Goal: Transaction & Acquisition: Purchase product/service

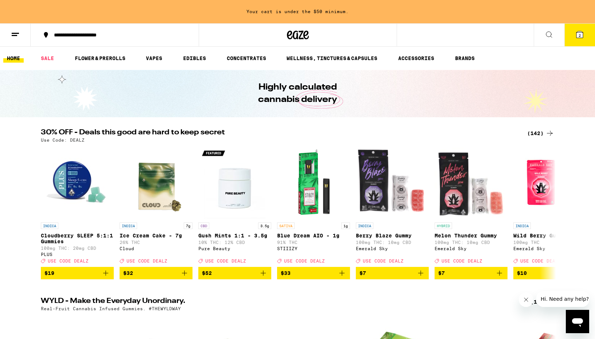
click at [545, 131] on icon at bounding box center [549, 133] width 9 height 9
click at [542, 135] on div "(142)" at bounding box center [540, 133] width 27 height 9
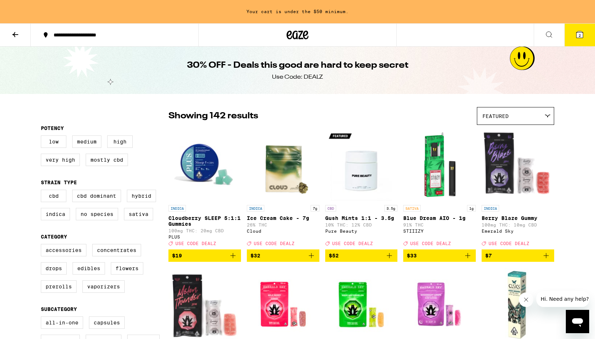
click at [537, 133] on img "Open page for Berry Blaze Gummy from Emerald Sky" at bounding box center [517, 165] width 72 height 73
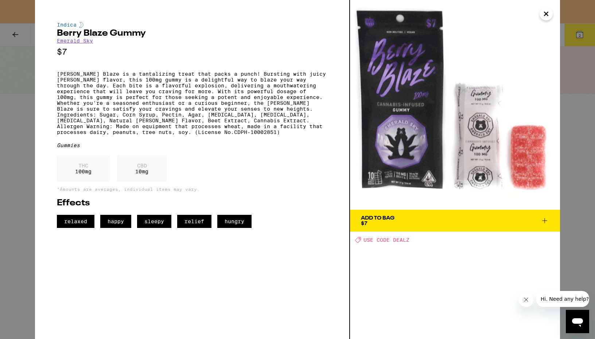
click at [550, 14] on button "Close" at bounding box center [545, 13] width 13 height 13
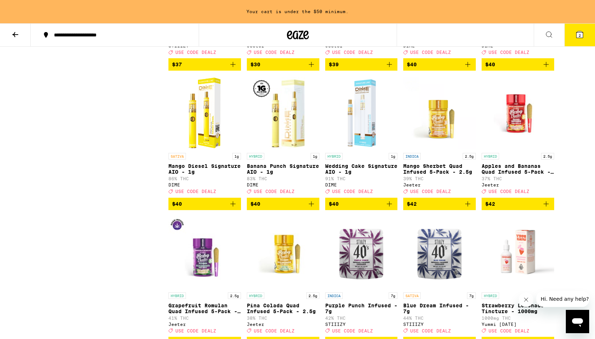
scroll to position [3391, 0]
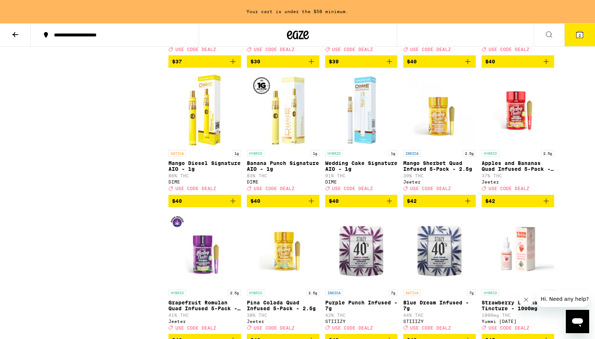
click at [193, 172] on p "Mango Diesel Signature AIO - 1g" at bounding box center [204, 166] width 72 height 12
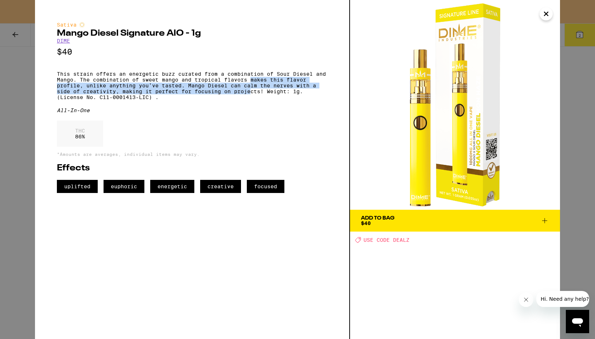
drag, startPoint x: 251, startPoint y: 85, endPoint x: 250, endPoint y: 100, distance: 14.6
click at [250, 100] on p "This strain offers an energetic buzz curated from a combination of Sour Diesel …" at bounding box center [192, 85] width 270 height 29
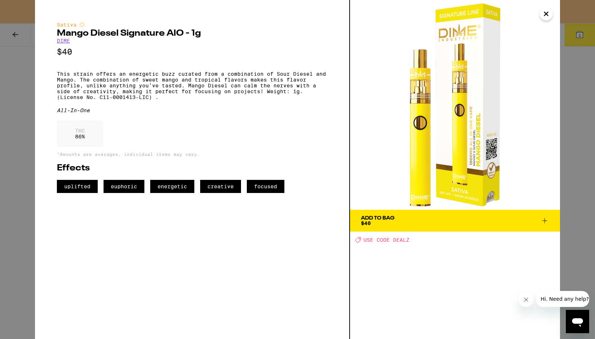
click at [406, 219] on span "Add To Bag $40" at bounding box center [455, 221] width 188 height 10
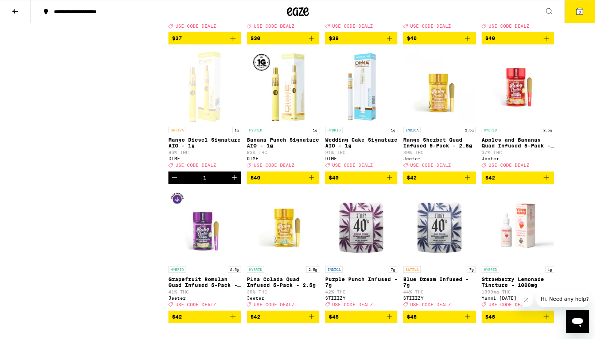
scroll to position [3368, 0]
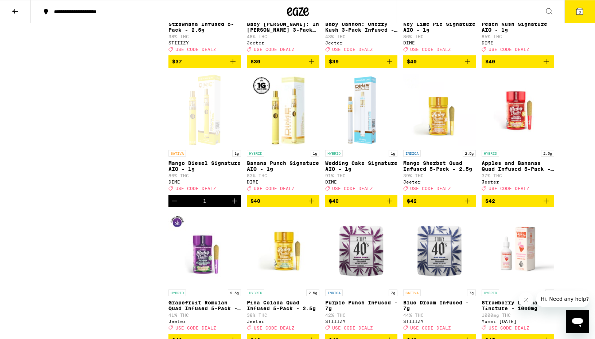
click at [419, 33] on p "Key Lime Pie Signature AIO - 1g" at bounding box center [439, 27] width 72 height 12
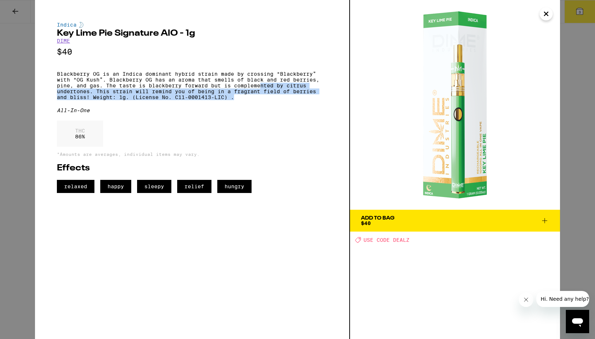
drag, startPoint x: 259, startPoint y: 93, endPoint x: 266, endPoint y: 105, distance: 13.7
click at [266, 100] on p "Blackberry OG is an Indica dominant hybrid strain made by crossing “Blackberry”…" at bounding box center [192, 85] width 270 height 29
click at [558, 121] on img at bounding box center [455, 105] width 210 height 210
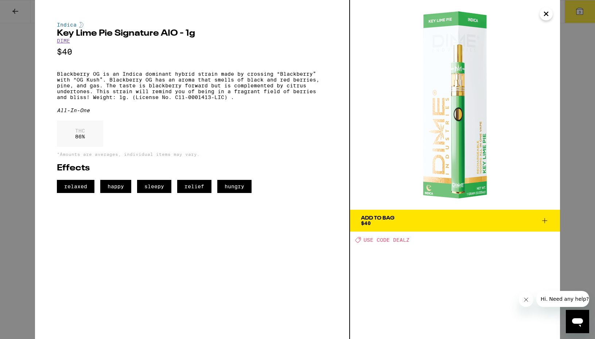
click at [575, 125] on div "Indica Key Lime Pie Signature AIO - 1g DIME $40 Blackberry OG is an Indica domi…" at bounding box center [297, 169] width 595 height 339
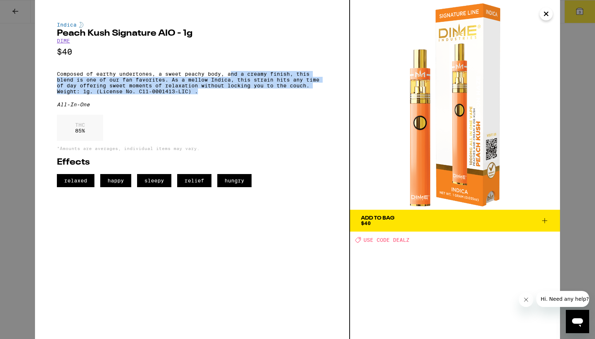
drag, startPoint x: 232, startPoint y: 77, endPoint x: 248, endPoint y: 99, distance: 26.6
click at [248, 94] on p "Composed of earthy undertones, a sweet peachy body, and a creamy finish, this b…" at bounding box center [192, 82] width 270 height 23
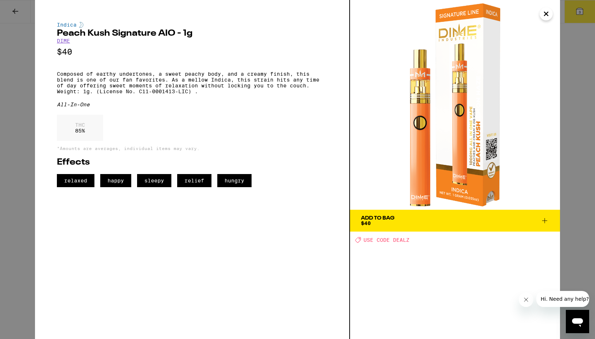
click at [578, 131] on div "Indica Peach Kush Signature AIO - 1g DIME $40 Composed of earthy undertones, a …" at bounding box center [297, 169] width 595 height 339
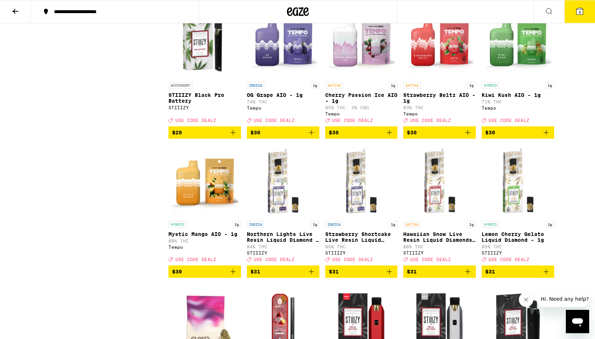
scroll to position [2600, 0]
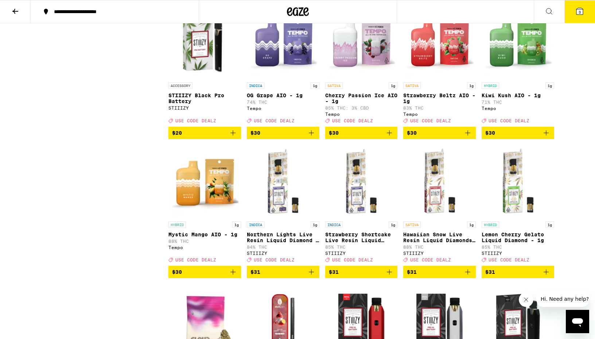
click at [376, 104] on p "Cherry Passion Ice AIO - 1g" at bounding box center [361, 99] width 72 height 12
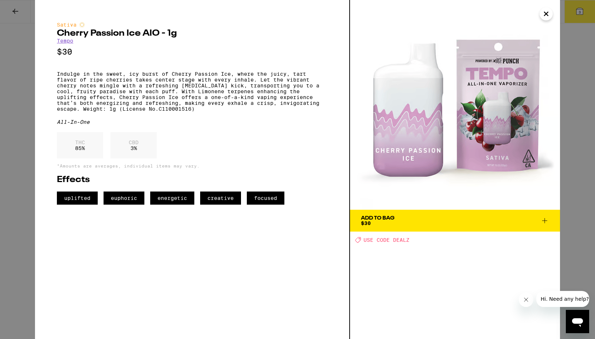
click at [26, 48] on div "Sativa Cherry Passion Ice AIO - 1g Tempo $30 Indulge in the sweet, icy burst of…" at bounding box center [297, 169] width 595 height 339
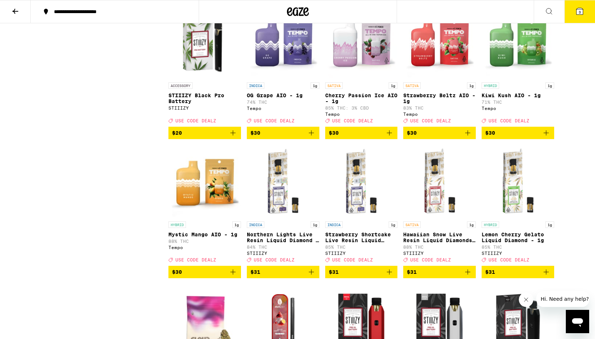
click at [346, 79] on img "Open page for Cherry Passion Ice AIO - 1g from Tempo" at bounding box center [361, 42] width 72 height 73
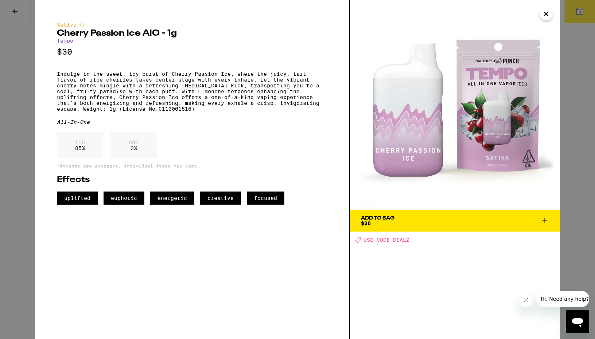
click at [19, 195] on div "Sativa Cherry Passion Ice AIO - 1g Tempo $30 Indulge in the sweet, icy burst of…" at bounding box center [297, 169] width 595 height 339
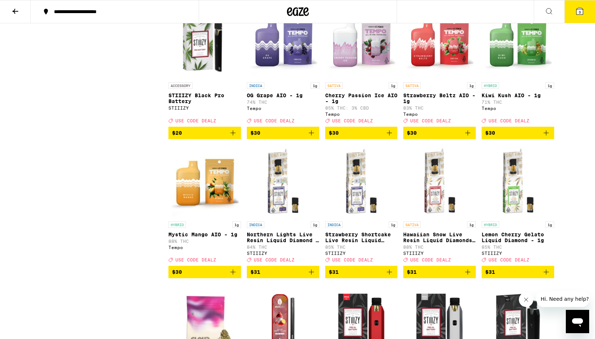
click at [509, 79] on img "Open page for Kiwi Kush AIO - 1g from Tempo" at bounding box center [517, 42] width 72 height 73
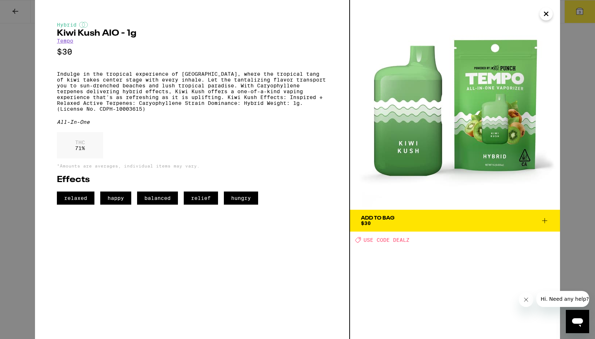
click at [24, 181] on div "Hybrid Kiwi Kush AIO - 1g Tempo $30 Indulge in the tropical experience of Kiwi …" at bounding box center [297, 169] width 595 height 339
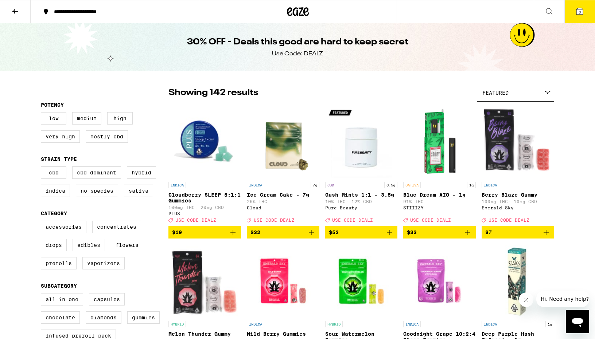
click at [85, 250] on label "Edibles" at bounding box center [88, 245] width 32 height 12
click at [43, 222] on input "Edibles" at bounding box center [42, 222] width 0 height 0
checkbox input "true"
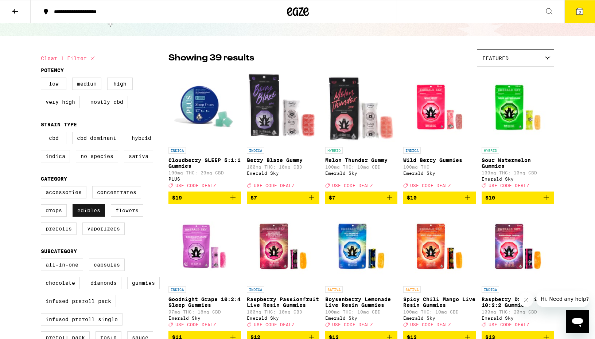
scroll to position [33, 0]
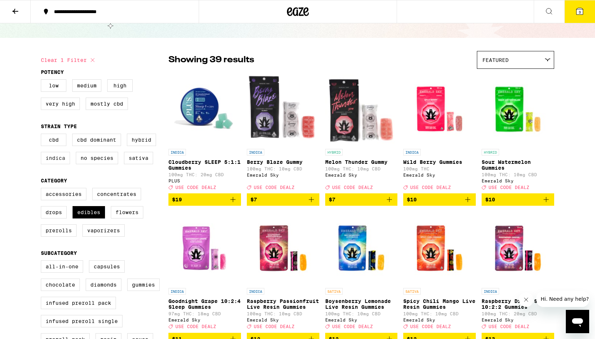
click at [55, 164] on label "Indica" at bounding box center [55, 158] width 29 height 12
click at [43, 135] on input "Indica" at bounding box center [42, 135] width 0 height 0
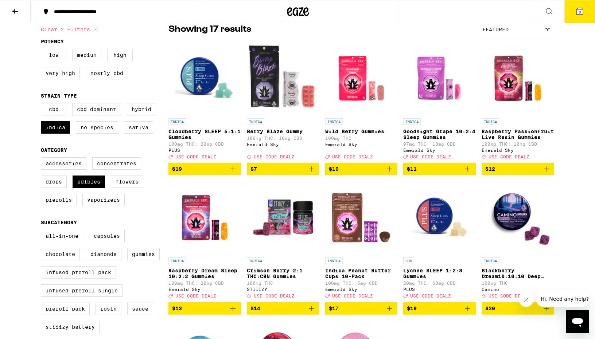
scroll to position [65, 0]
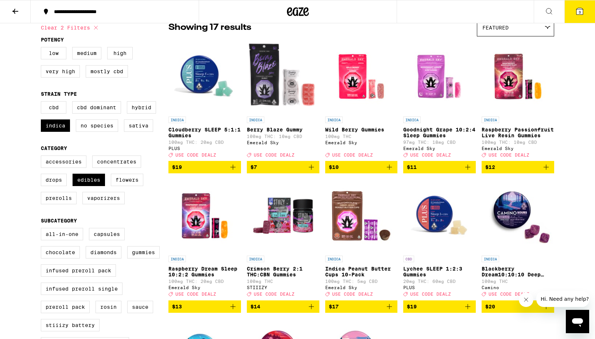
click at [206, 274] on p "Raspberry Dream Sleep 10:2:2 Gummies" at bounding box center [204, 272] width 72 height 12
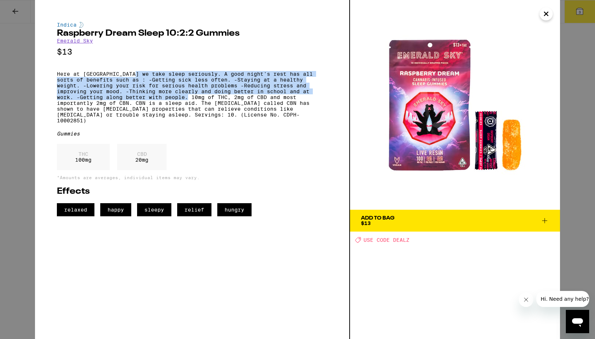
drag, startPoint x: 136, startPoint y: 77, endPoint x: 159, endPoint y: 102, distance: 34.6
click at [159, 102] on p "Here at [GEOGRAPHIC_DATA] we take sleep seriously. A good night's rest has all …" at bounding box center [192, 97] width 270 height 52
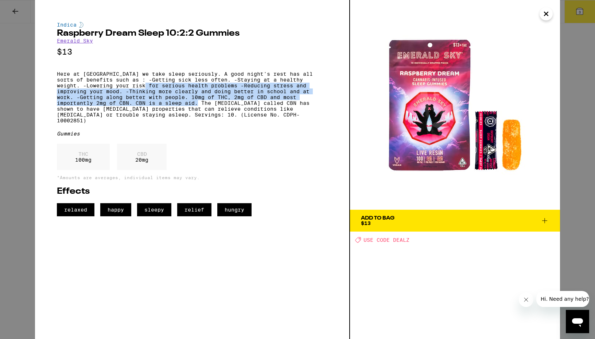
drag, startPoint x: 136, startPoint y: 90, endPoint x: 140, endPoint y: 112, distance: 22.0
click at [140, 112] on p "Here at [GEOGRAPHIC_DATA] we take sleep seriously. A good night's rest has all …" at bounding box center [192, 97] width 270 height 52
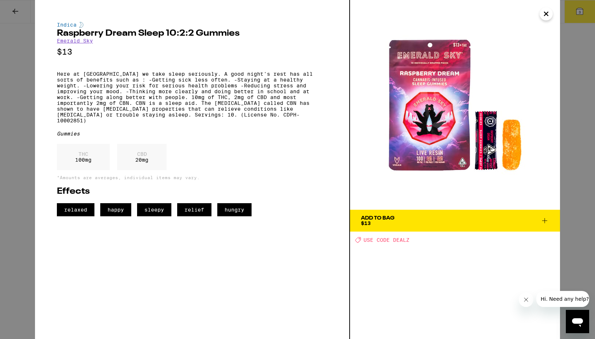
click at [26, 110] on div "Indica Raspberry Dream Sleep 10:2:2 Gummies Emerald Sky $13 Here at Emerald Sky…" at bounding box center [297, 169] width 595 height 339
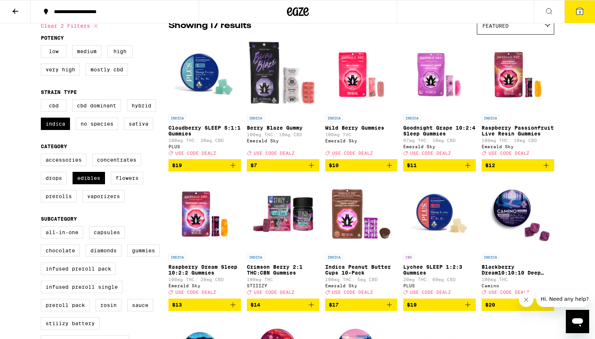
scroll to position [66, 0]
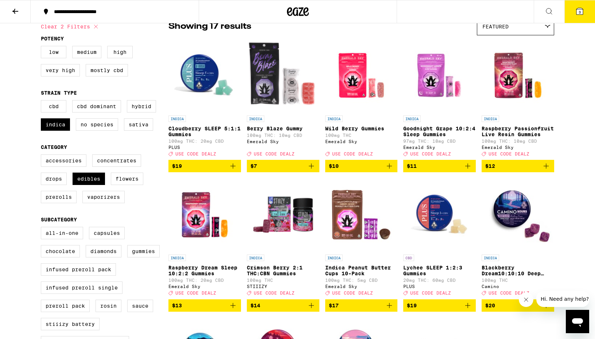
click at [439, 215] on img "Open page for Lychee SLEEP 1:2:3 Gummies from PLUS" at bounding box center [439, 214] width 72 height 73
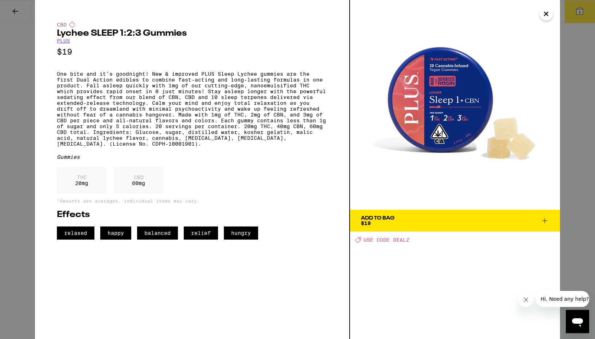
click at [562, 172] on div "CBD Lychee SLEEP 1:2:3 Gummies PLUS $19 Gummies THC 20 mg CBD 60 mg *Amounts ar…" at bounding box center [297, 169] width 595 height 339
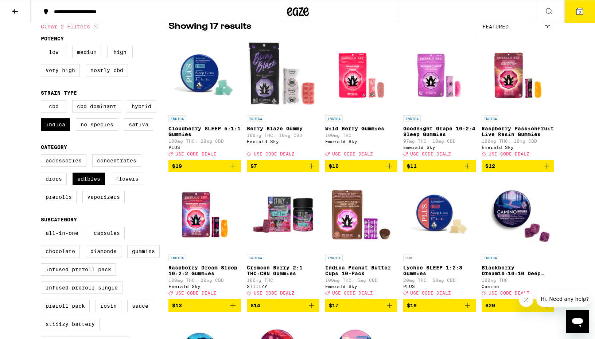
click at [514, 204] on img "Open page for Blackberry Dream10:10:10 Deep Sleep Gummies from Camino" at bounding box center [517, 214] width 72 height 73
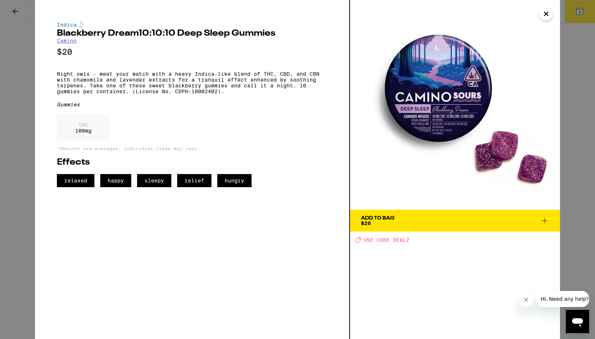
drag, startPoint x: 583, startPoint y: 196, endPoint x: 481, endPoint y: 200, distance: 101.7
click at [481, 200] on div "Indica Blackberry Dream10:10:10 Deep Sleep Gummies Camino $20 Night owls - meet…" at bounding box center [297, 169] width 595 height 339
click at [570, 199] on div "Indica Blackberry Dream10:10:10 Deep Sleep Gummies Camino $20 Night owls - meet…" at bounding box center [297, 169] width 595 height 339
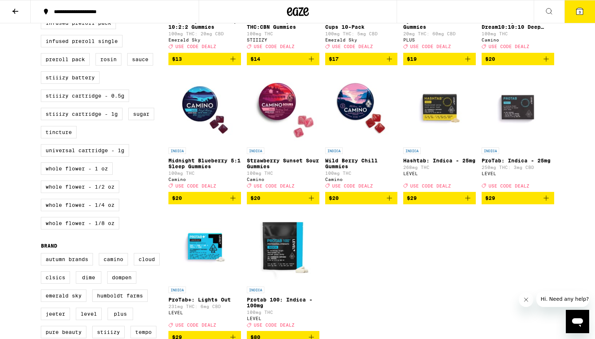
scroll to position [322, 0]
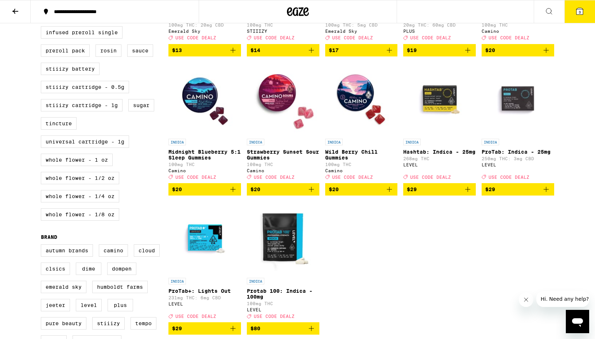
click at [203, 117] on img "Open page for Midnight Blueberry 5:1 Sleep Gummies from Camino" at bounding box center [204, 98] width 72 height 73
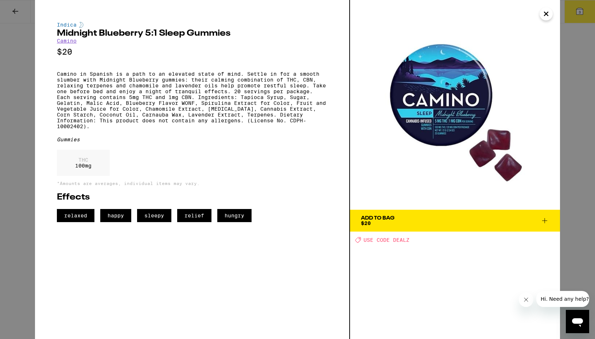
click at [581, 200] on div "Indica Midnight Blueberry 5:1 Sleep Gummies Camino $20 Camino in Spanish is a p…" at bounding box center [297, 169] width 595 height 339
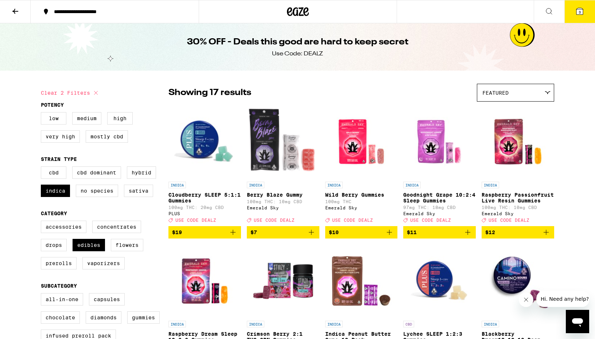
click at [208, 162] on img "Open page for Cloudberry SLEEP 5:1:1 Gummies from PLUS" at bounding box center [204, 141] width 72 height 73
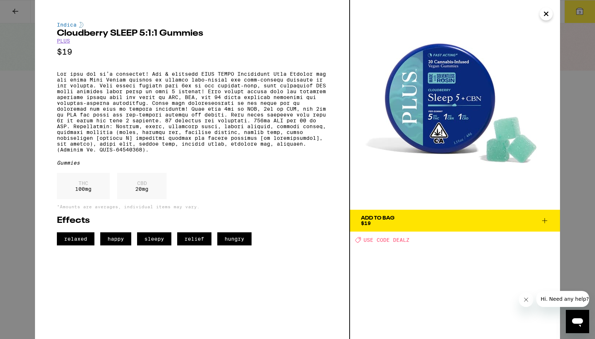
click at [459, 218] on span "Add To Bag $19" at bounding box center [455, 221] width 188 height 10
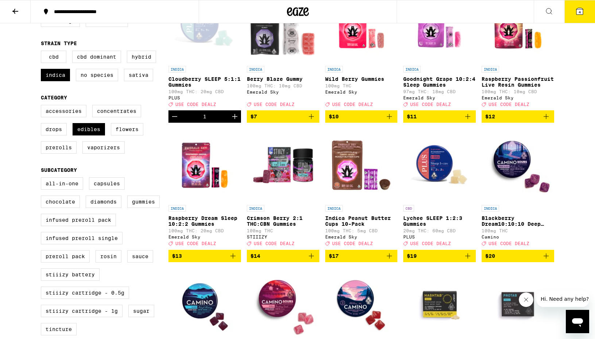
scroll to position [118, 0]
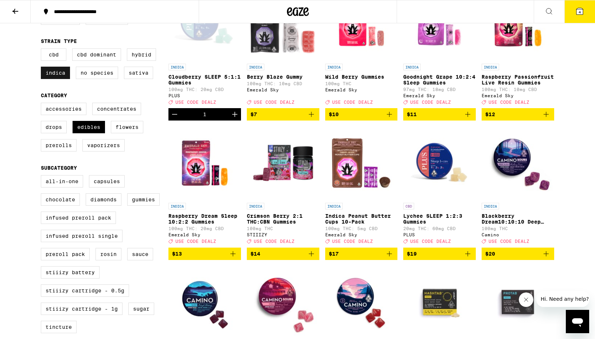
click at [54, 79] on label "Indica" at bounding box center [55, 73] width 29 height 12
click at [43, 50] on input "Indica" at bounding box center [42, 50] width 0 height 0
checkbox input "false"
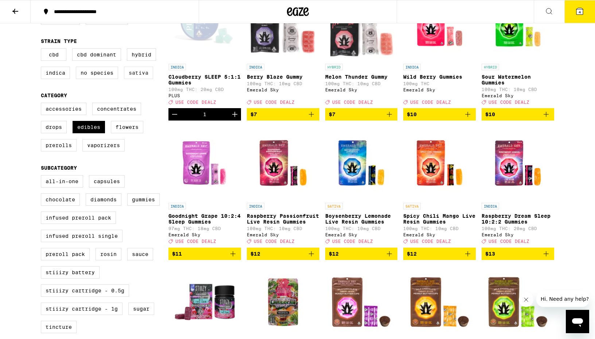
click at [134, 79] on label "Sativa" at bounding box center [138, 73] width 29 height 12
click at [43, 50] on input "Sativa" at bounding box center [42, 50] width 0 height 0
checkbox input "true"
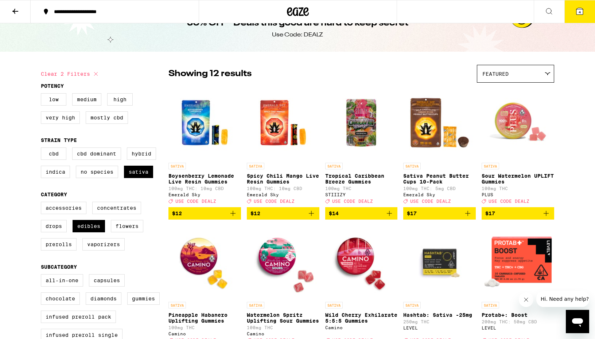
scroll to position [13, 0]
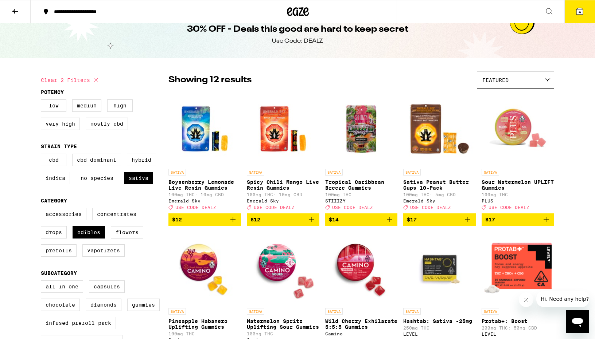
click at [368, 190] on p "Tropical Caribbean Breeze Gummies" at bounding box center [361, 185] width 72 height 12
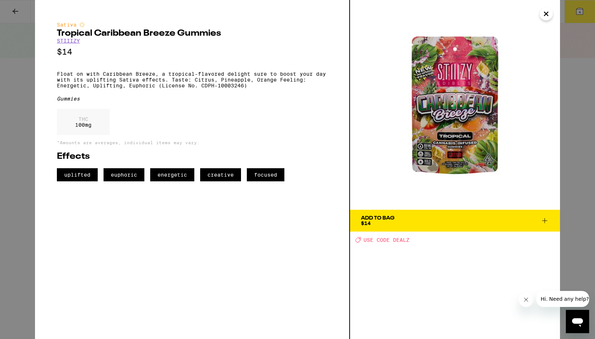
click at [449, 220] on span "Add To Bag $14" at bounding box center [455, 221] width 188 height 10
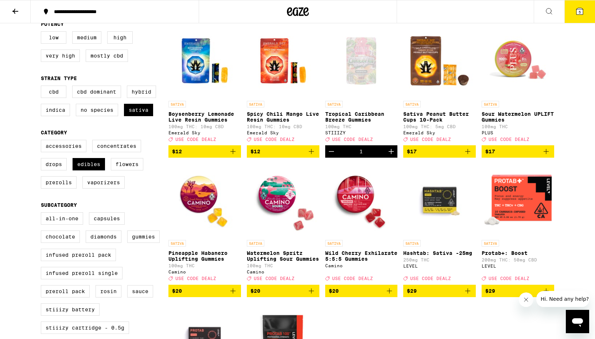
scroll to position [82, 0]
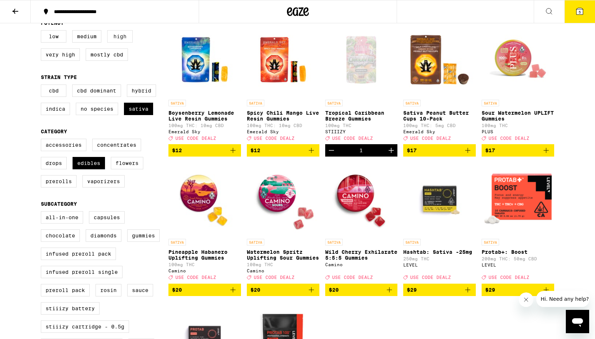
click at [128, 38] on label "High" at bounding box center [120, 36] width 26 height 12
click at [43, 32] on input "High" at bounding box center [42, 31] width 0 height 0
checkbox input "true"
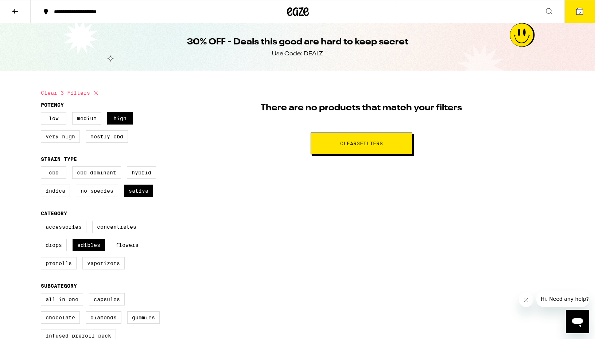
click at [71, 135] on label "Very High" at bounding box center [60, 136] width 39 height 12
click at [43, 114] on input "Very High" at bounding box center [42, 113] width 0 height 0
checkbox input "true"
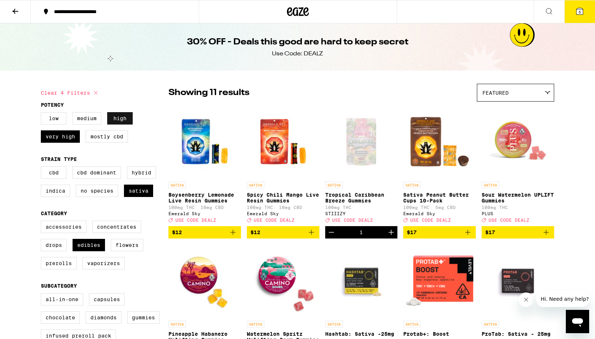
click at [118, 122] on label "High" at bounding box center [120, 118] width 26 height 12
click at [43, 114] on input "High" at bounding box center [42, 113] width 0 height 0
checkbox input "false"
click at [332, 237] on icon "Decrement" at bounding box center [331, 232] width 9 height 9
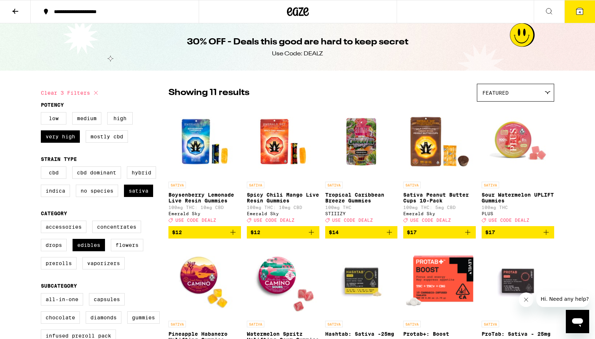
click at [572, 9] on button "4" at bounding box center [579, 11] width 31 height 23
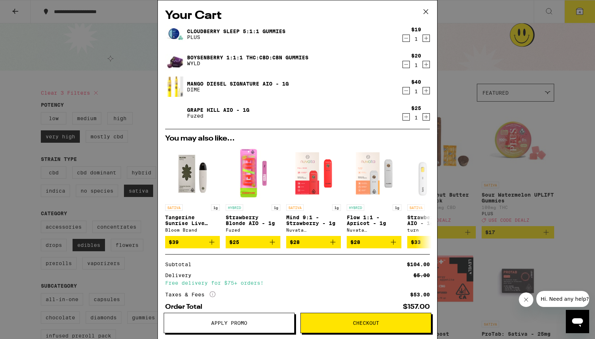
click at [404, 67] on icon "Decrement" at bounding box center [406, 64] width 7 height 9
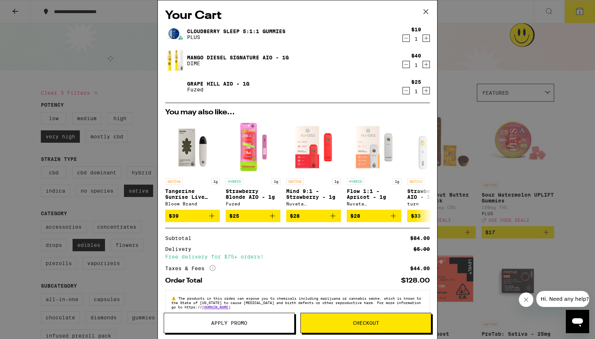
click at [406, 93] on icon "Decrement" at bounding box center [406, 90] width 7 height 9
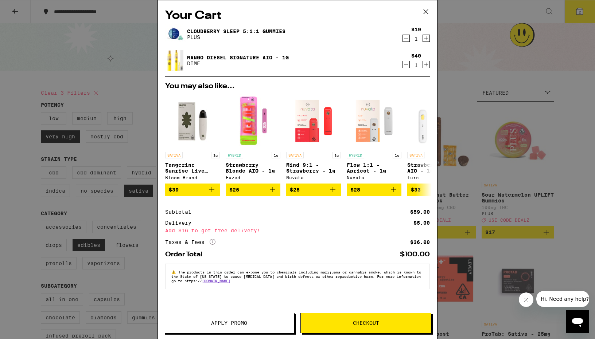
click at [145, 268] on div "Your Cart Cloudberry SLEEP 5:1:1 Gummies PLUS $19 1 Mango Diesel Signature AIO …" at bounding box center [297, 169] width 595 height 339
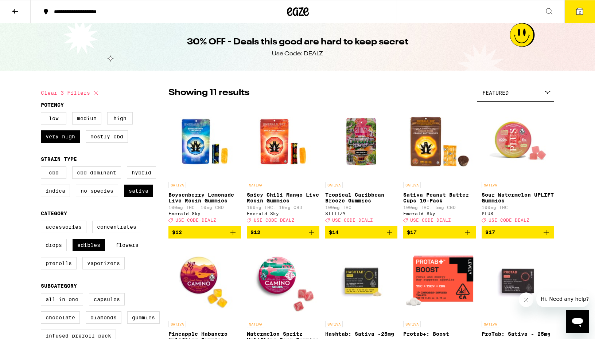
click at [13, 16] on button at bounding box center [15, 11] width 31 height 23
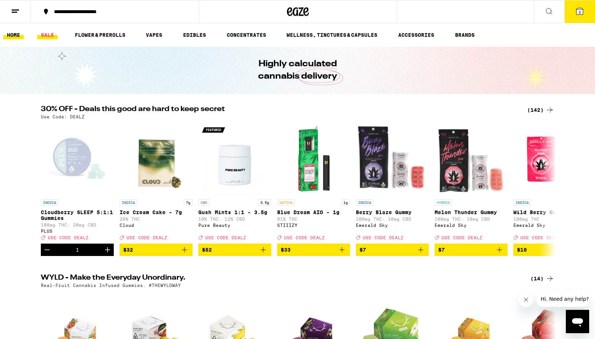
click at [51, 31] on link "SALE" at bounding box center [47, 35] width 20 height 9
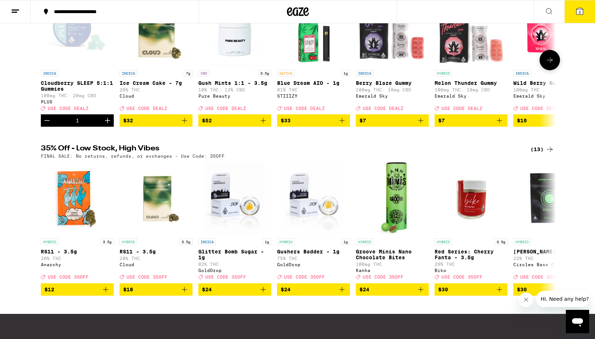
scroll to position [130, 0]
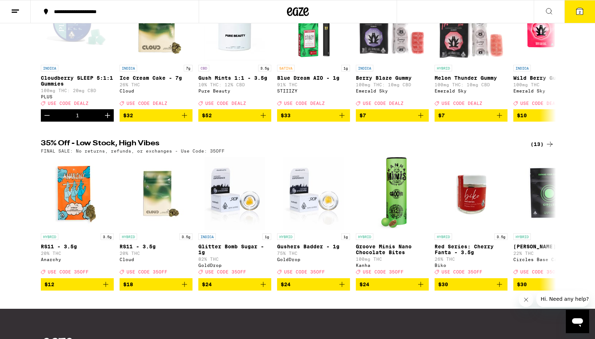
click at [548, 149] on icon at bounding box center [549, 144] width 9 height 9
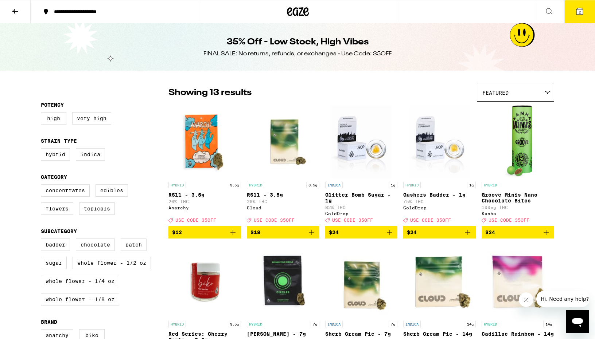
click at [19, 8] on icon at bounding box center [15, 11] width 9 height 9
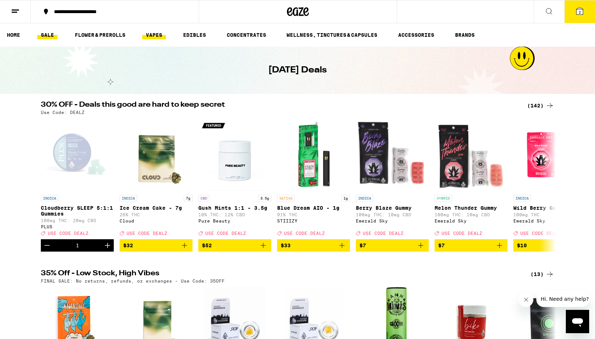
click at [157, 35] on link "VAPES" at bounding box center [154, 35] width 24 height 9
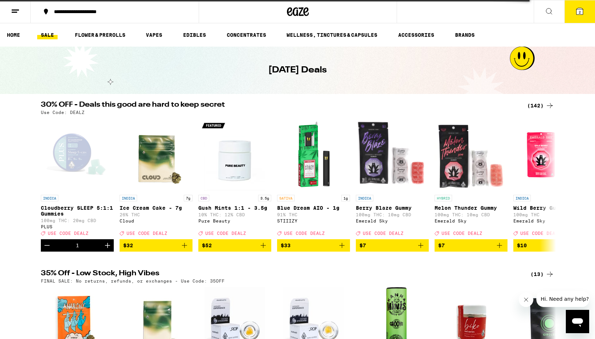
click at [533, 106] on div "(142)" at bounding box center [540, 105] width 27 height 9
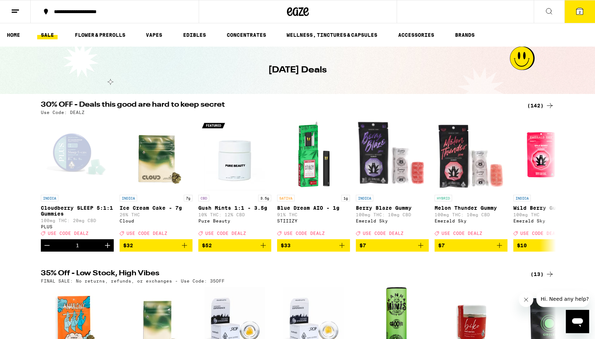
click at [533, 106] on div "(142)" at bounding box center [540, 105] width 27 height 9
